Goal: Find specific page/section: Find specific page/section

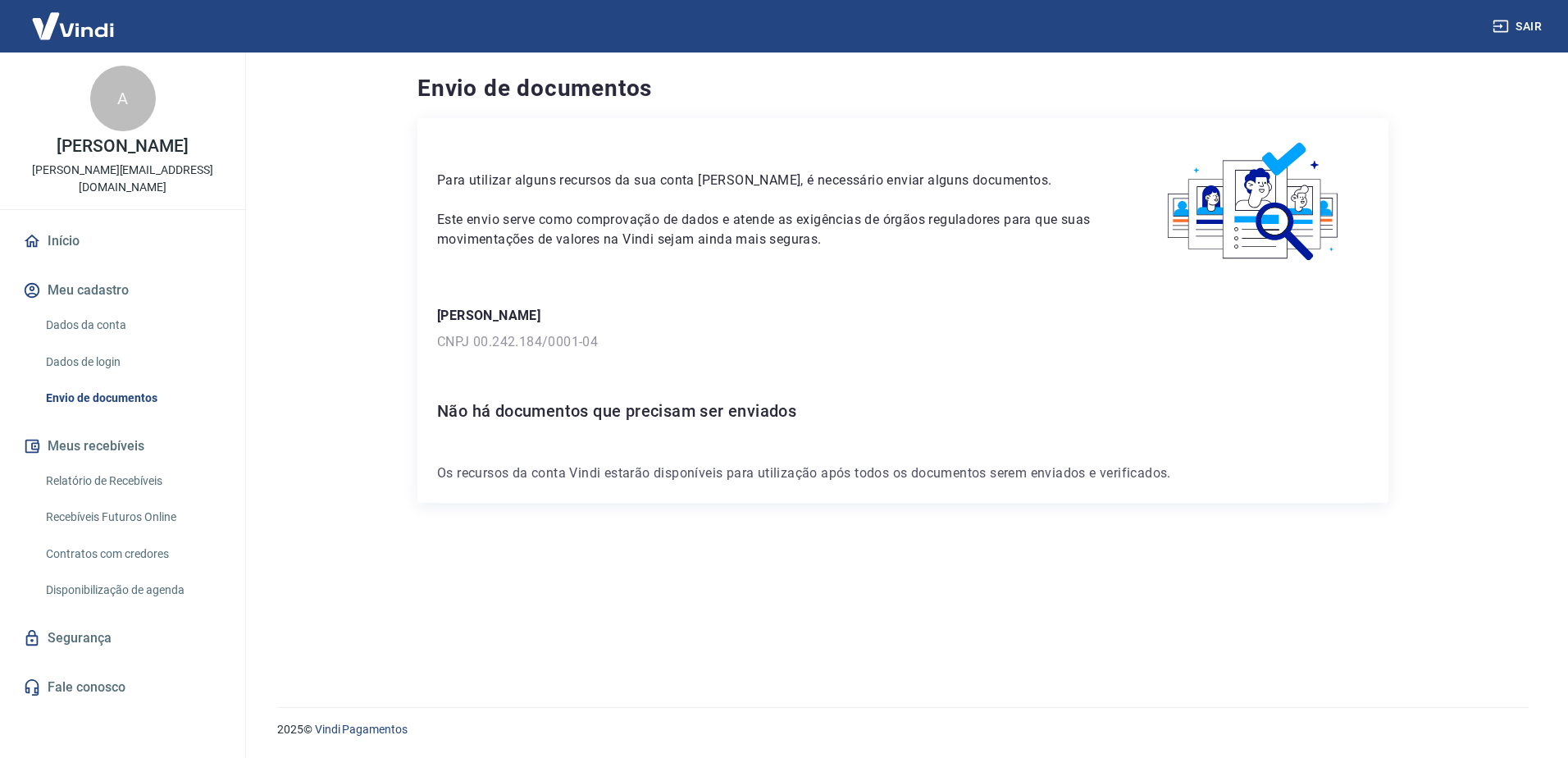
click at [630, 469] on p "Os recursos da conta Vindi estarão disponíveis para utilização após todos os do…" at bounding box center [903, 473] width 932 height 20
click at [132, 431] on button "Meus recebíveis" at bounding box center [122, 446] width 206 height 36
